Goal: Check status: Check status

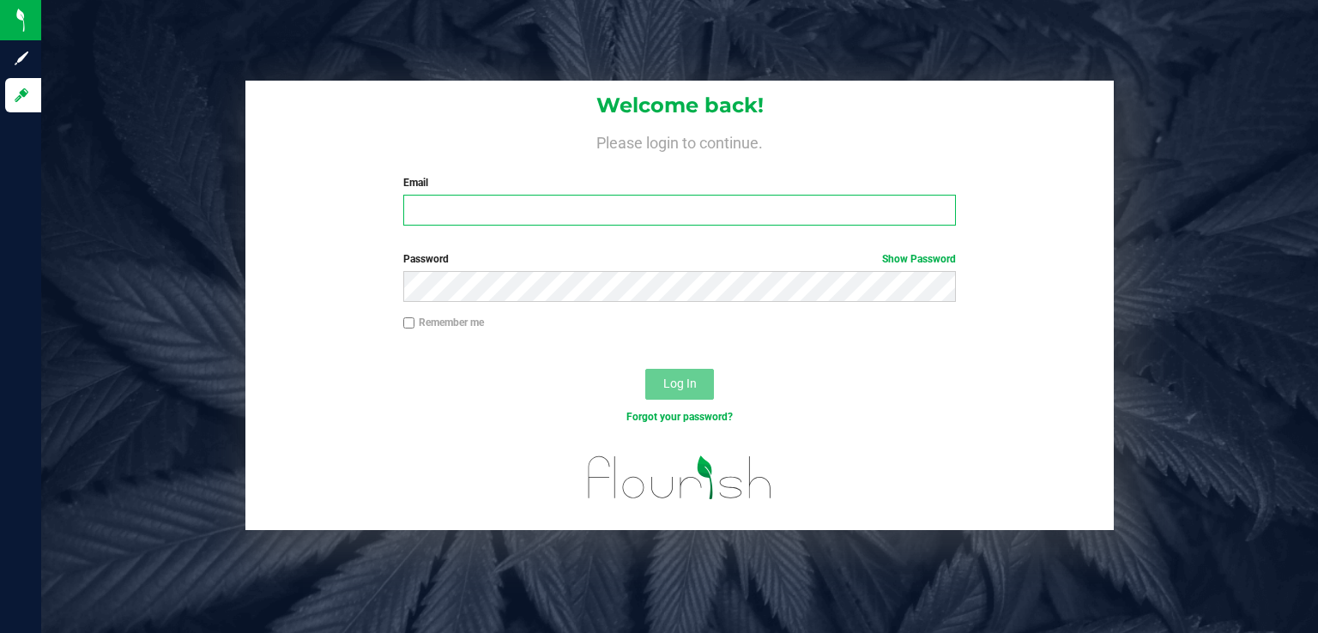
click at [456, 215] on input "Email" at bounding box center [680, 210] width 554 height 31
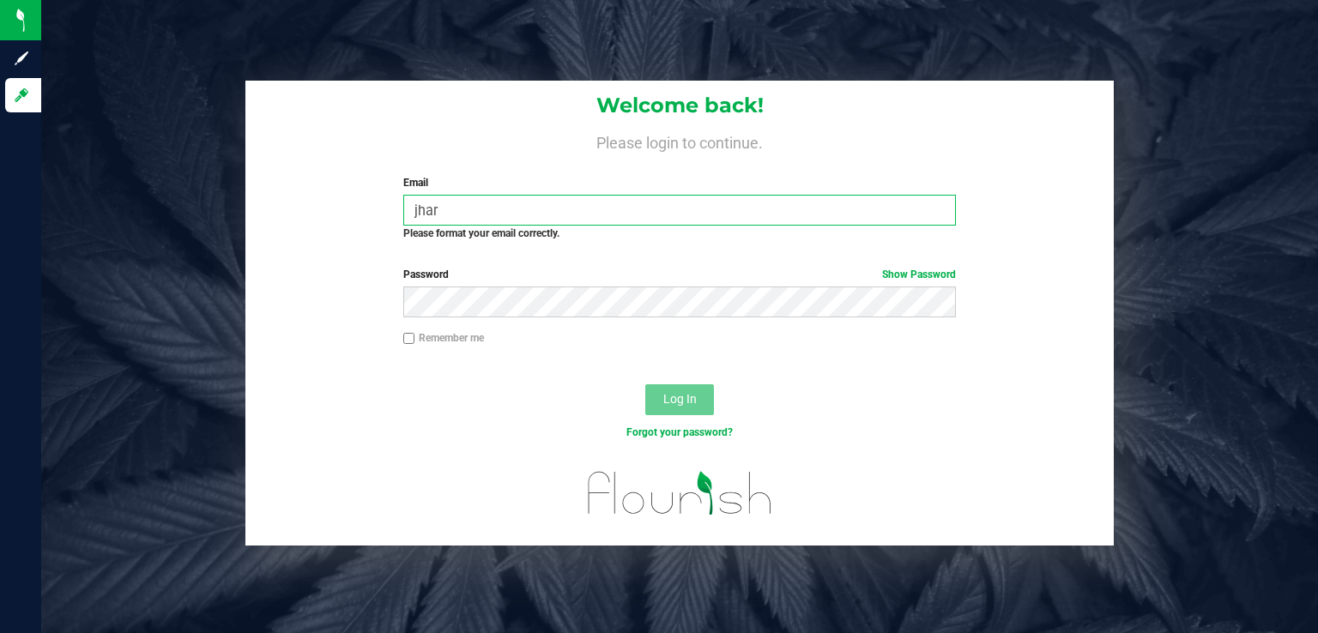
type input "[EMAIL_ADDRESS][DOMAIN_NAME]"
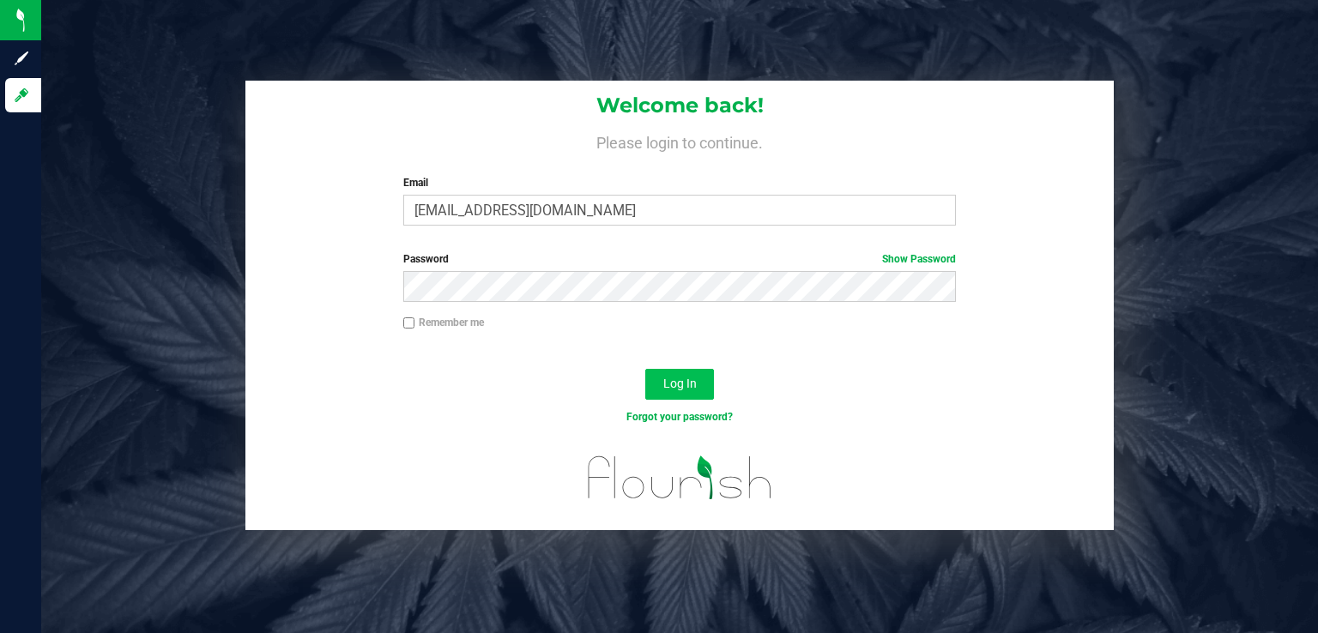
click at [703, 369] on button "Log In" at bounding box center [679, 384] width 69 height 31
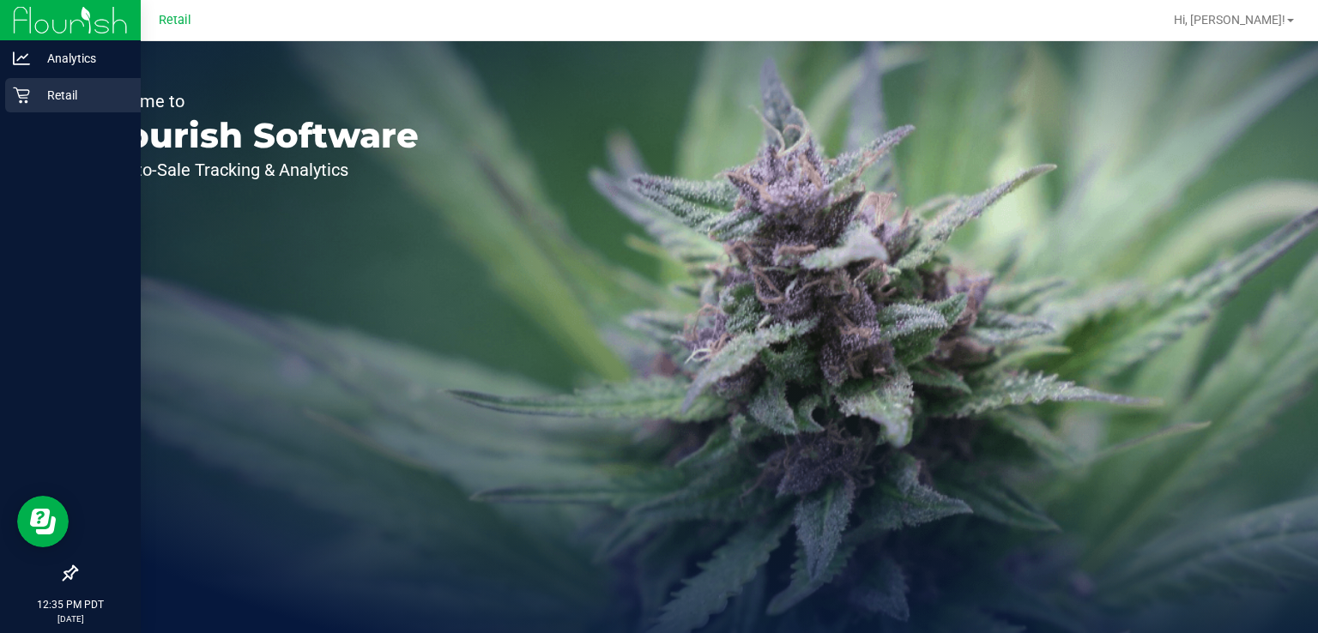
click at [30, 105] on p "Retail" at bounding box center [81, 95] width 103 height 21
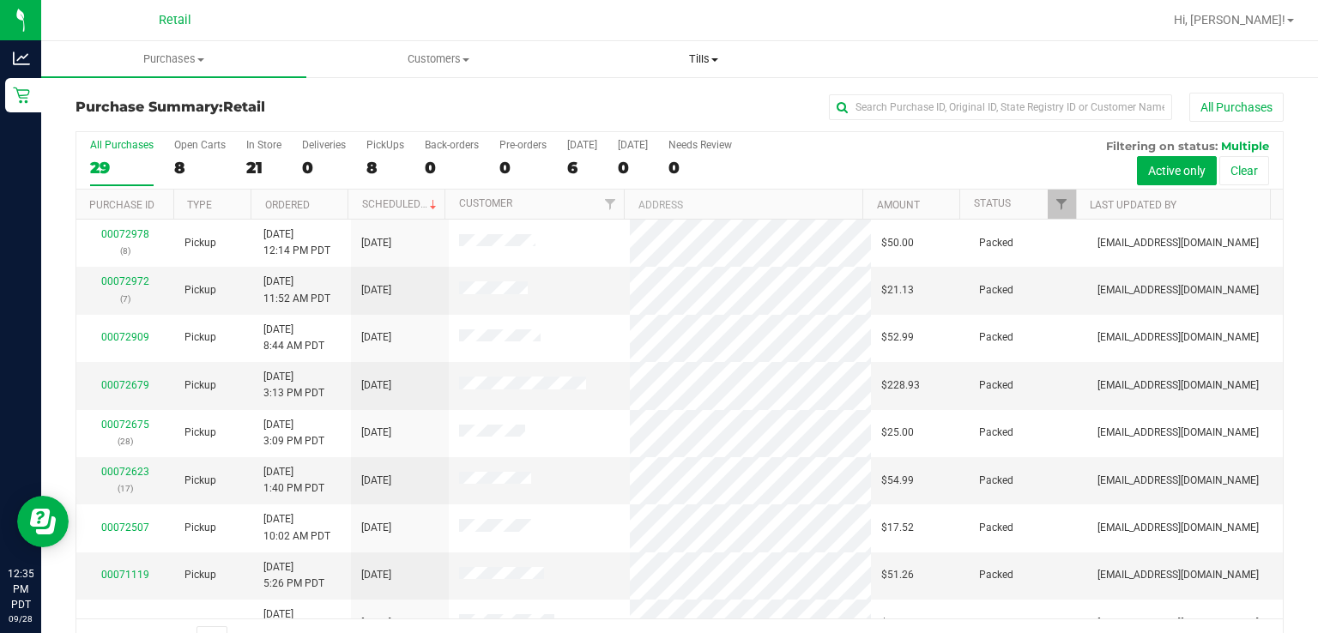
click at [729, 63] on span "Tills" at bounding box center [703, 58] width 263 height 15
click at [658, 103] on span "Manage tills" at bounding box center [629, 103] width 116 height 15
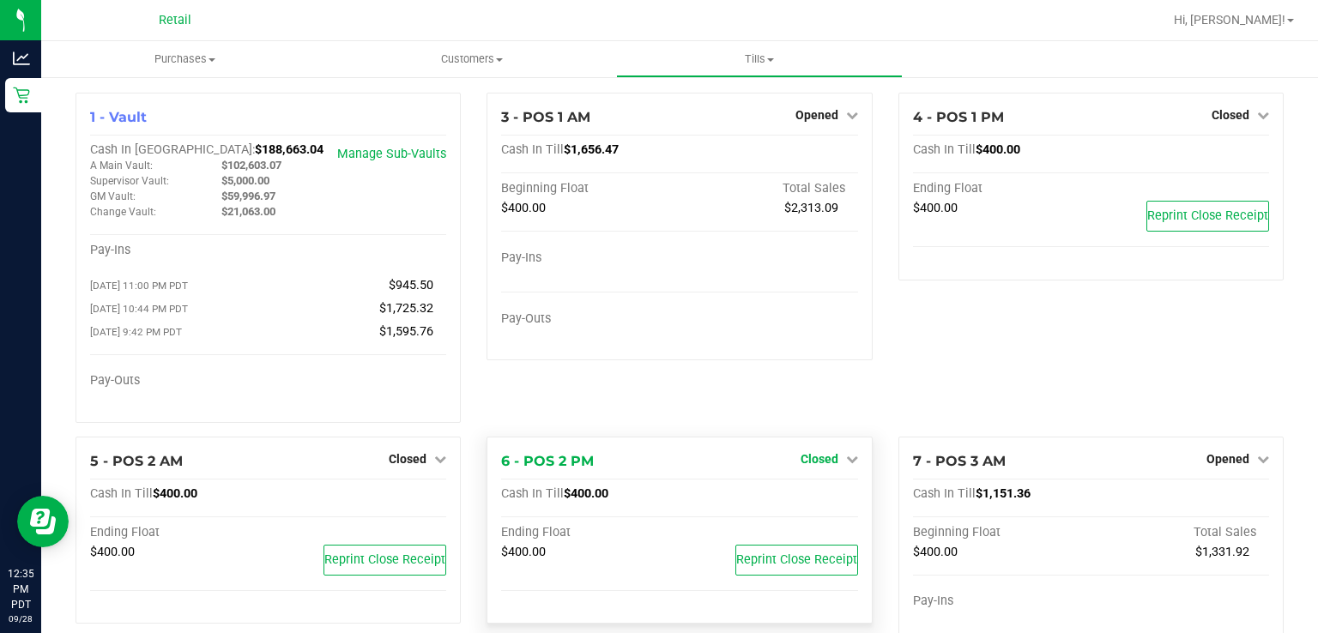
click at [831, 462] on link "Closed" at bounding box center [830, 459] width 58 height 14
click at [803, 499] on link "Open Till" at bounding box center [818, 494] width 45 height 14
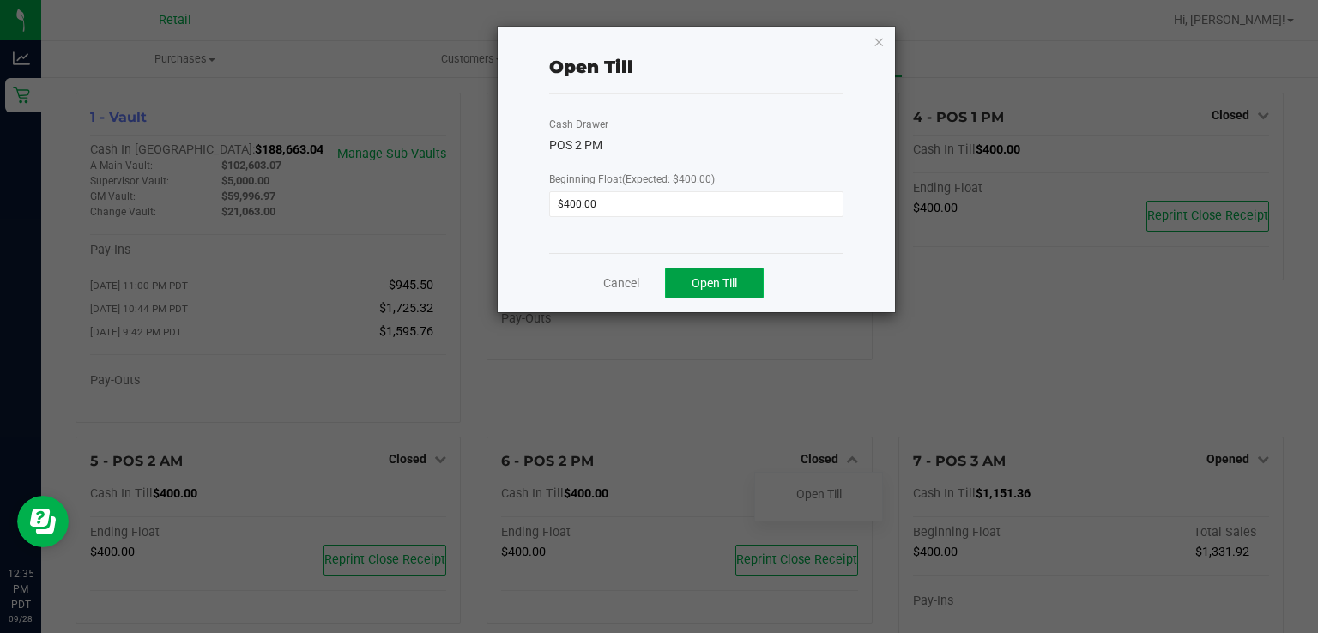
click at [741, 290] on button "Open Till" at bounding box center [714, 283] width 99 height 31
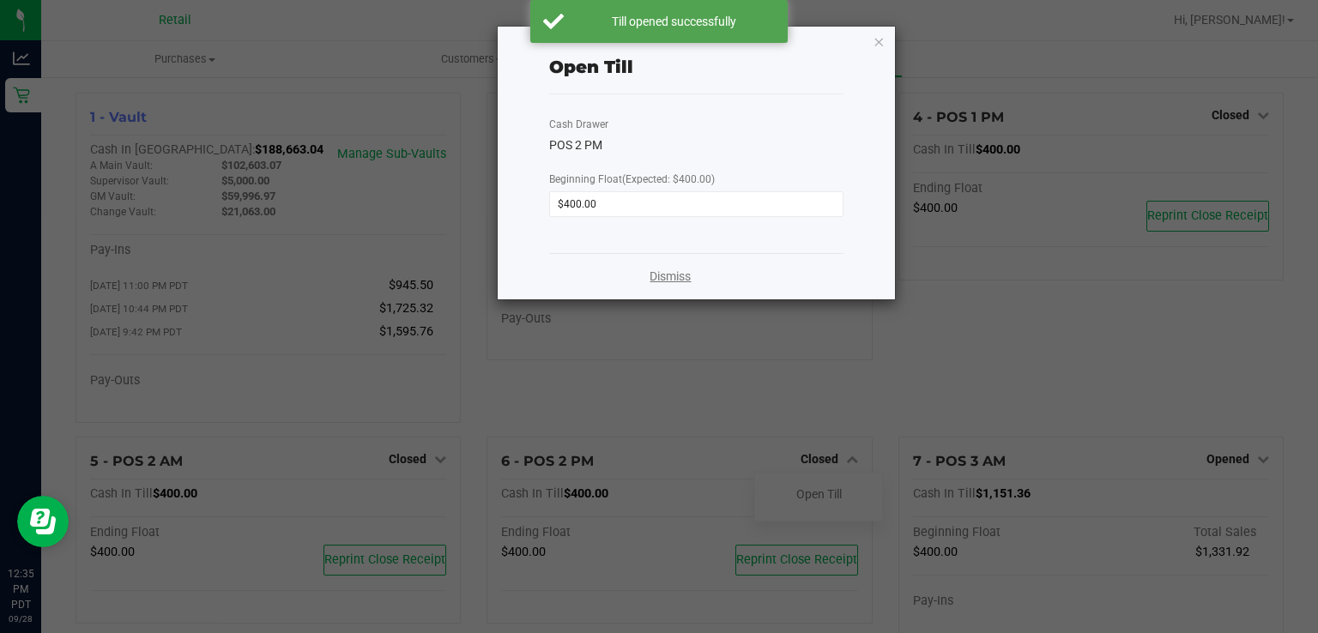
click at [675, 276] on link "Dismiss" at bounding box center [670, 277] width 41 height 18
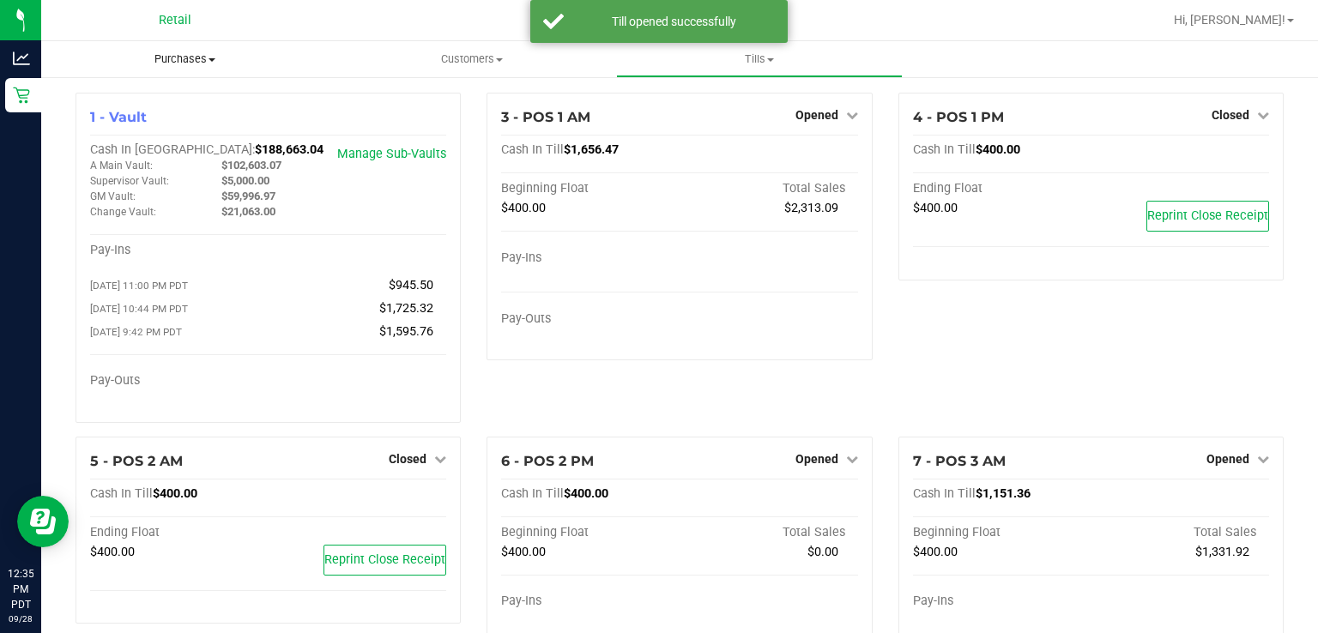
click at [193, 59] on span "Purchases" at bounding box center [185, 58] width 288 height 15
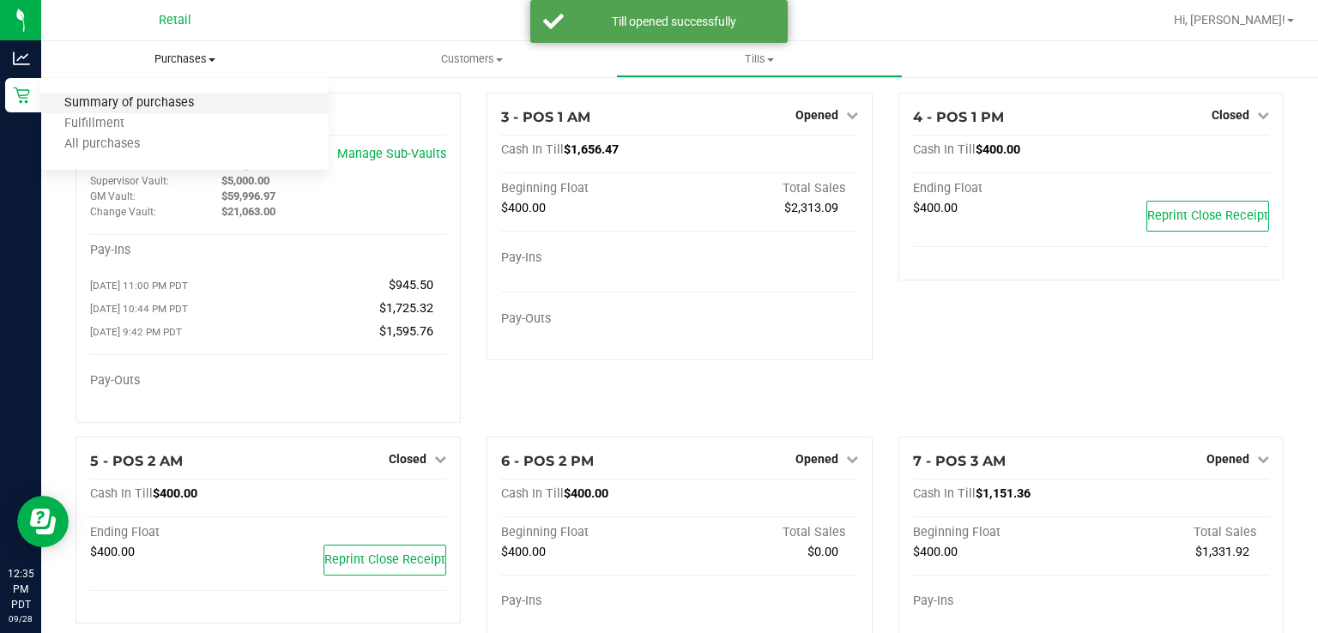
click at [193, 110] on span "Summary of purchases" at bounding box center [129, 103] width 176 height 15
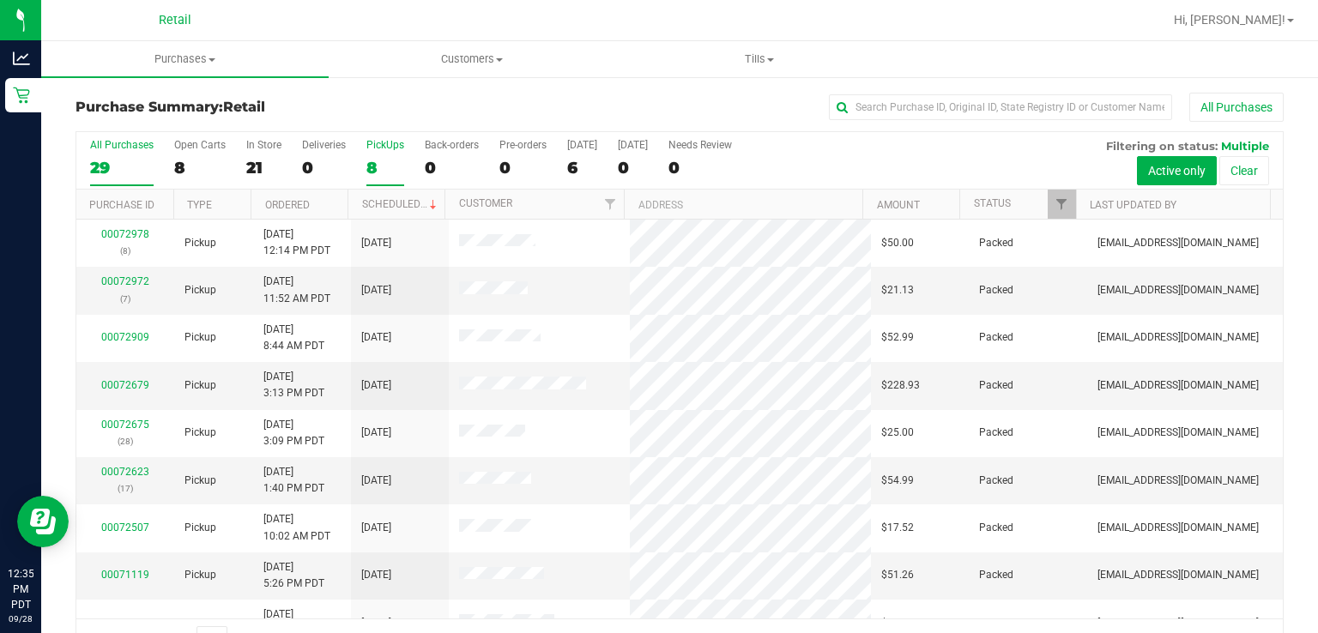
click at [394, 150] on div "PickUps" at bounding box center [385, 145] width 38 height 12
click at [0, 0] on input "PickUps 8" at bounding box center [0, 0] width 0 height 0
click at [427, 203] on span at bounding box center [434, 205] width 14 height 14
click at [369, 140] on div "PickUps" at bounding box center [385, 145] width 38 height 12
click at [0, 0] on input "PickUps 8" at bounding box center [0, 0] width 0 height 0
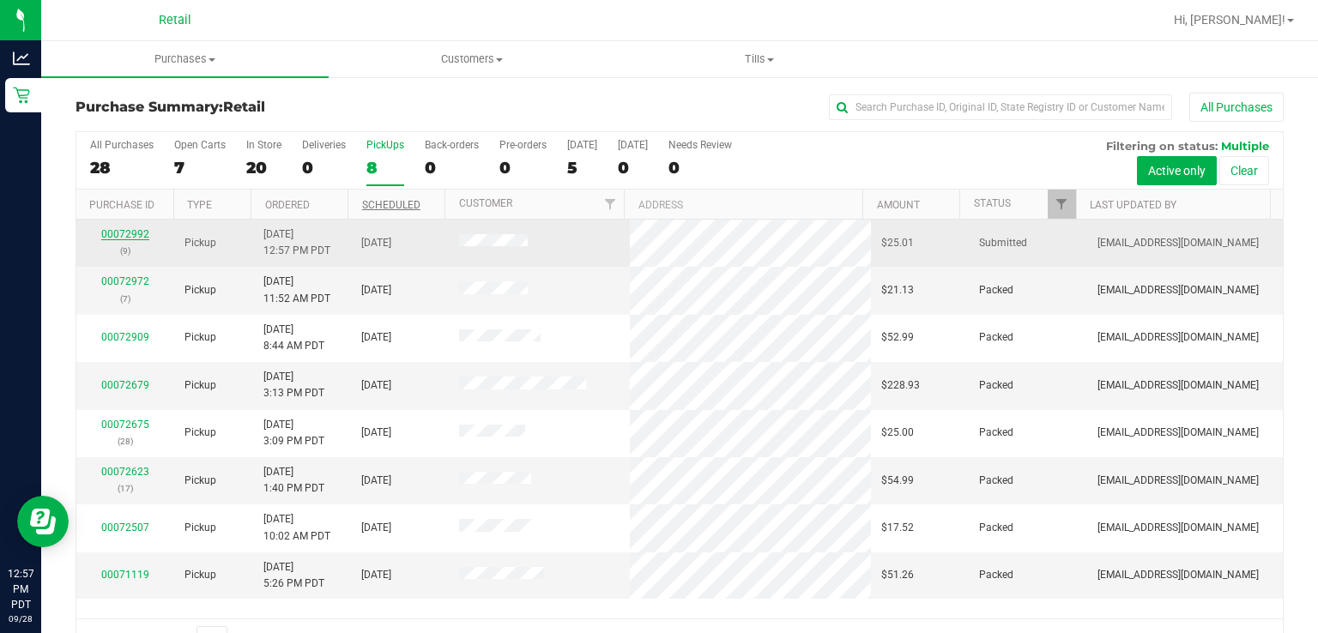
click at [124, 237] on link "00072992" at bounding box center [125, 234] width 48 height 12
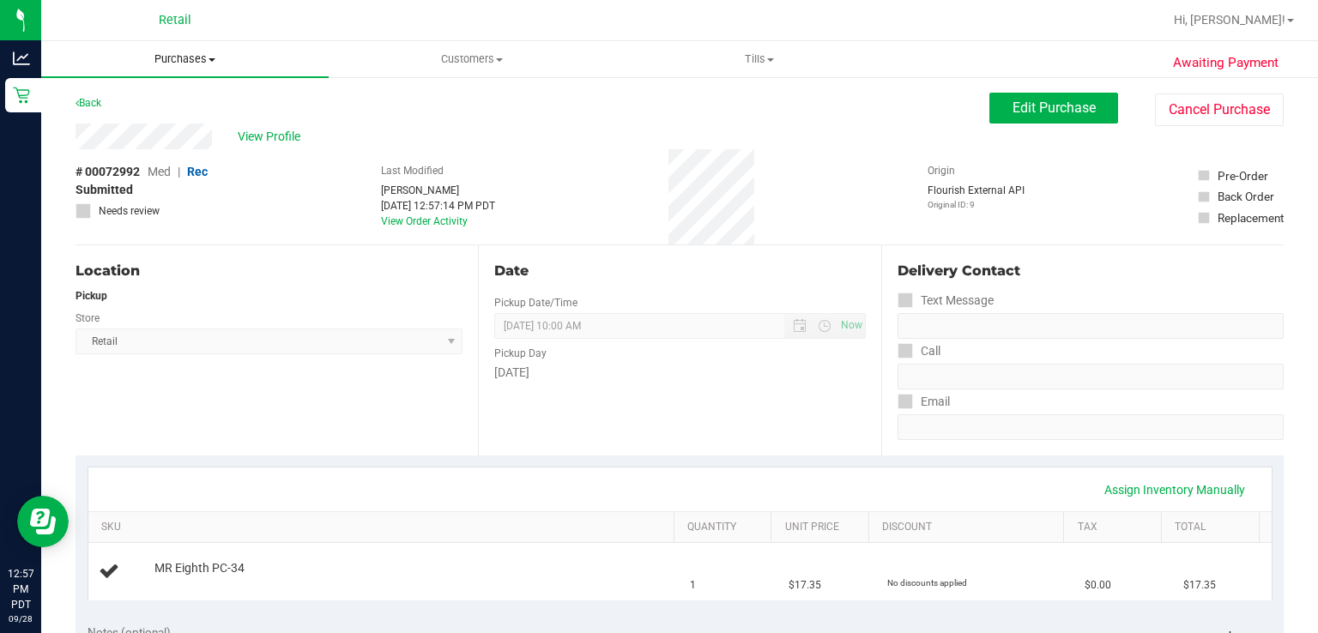
click at [190, 63] on span "Purchases" at bounding box center [185, 58] width 288 height 15
click at [172, 103] on span "Summary of purchases" at bounding box center [129, 103] width 176 height 15
